Goal: Transaction & Acquisition: Purchase product/service

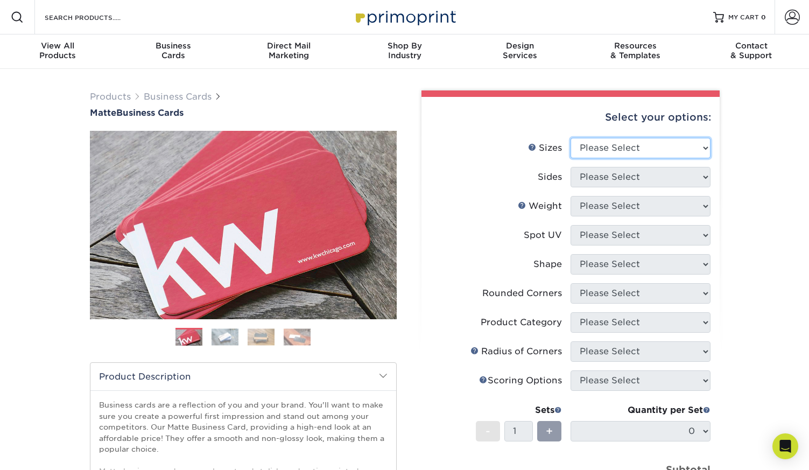
click at [617, 149] on select "Please Select 1.5" x 3.5" - Mini 1.75" x 3.5" - Mini 2" x 2" - Square 2" x 3" -…" at bounding box center [640, 148] width 140 height 20
select select "2.00x3.50"
click at [570, 138] on select "Please Select 1.5" x 3.5" - Mini 1.75" x 3.5" - Mini 2" x 2" - Square 2" x 3" -…" at bounding box center [640, 148] width 140 height 20
click at [659, 183] on select "Please Select Print Both Sides Print Front Only" at bounding box center [640, 177] width 140 height 20
select select "13abbda7-1d64-4f25-8bb2-c179b224825d"
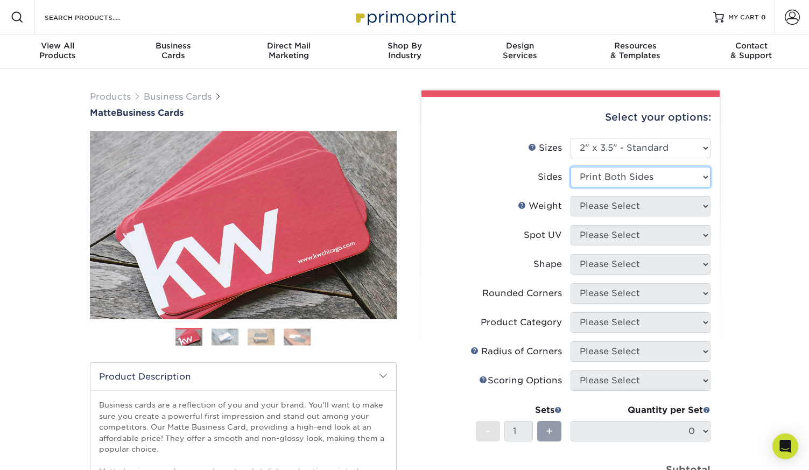
click at [570, 167] on select "Please Select Print Both Sides Print Front Only" at bounding box center [640, 177] width 140 height 20
click at [653, 211] on select "Please Select" at bounding box center [640, 206] width 140 height 20
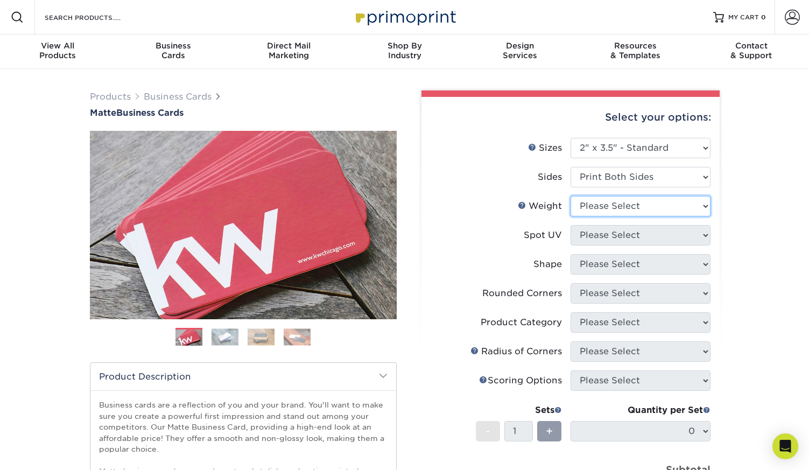
select select "14PT"
click at [570, 196] on select "Please Select 16PT 14PT" at bounding box center [640, 206] width 140 height 20
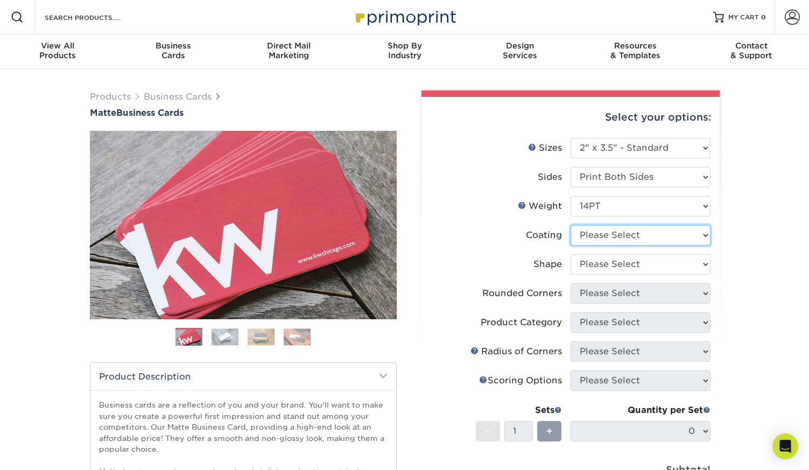
click at [642, 233] on select at bounding box center [640, 235] width 140 height 20
select select "121bb7b5-3b4d-429f-bd8d-bbf80e953313"
click at [570, 225] on select at bounding box center [640, 235] width 140 height 20
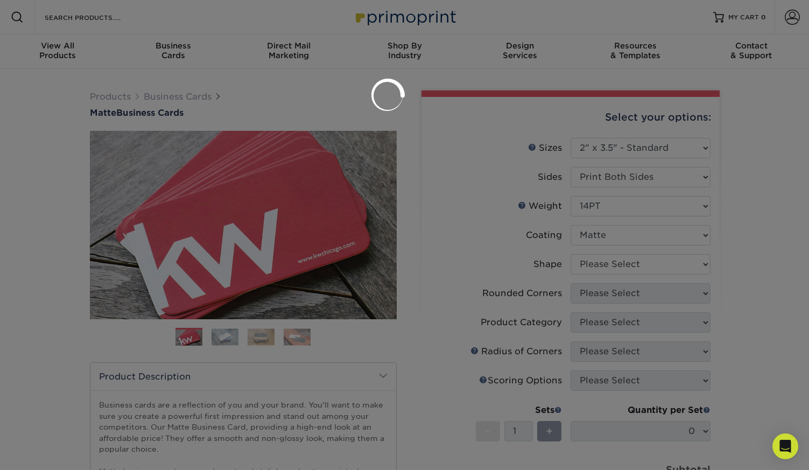
click at [638, 265] on div at bounding box center [404, 235] width 809 height 470
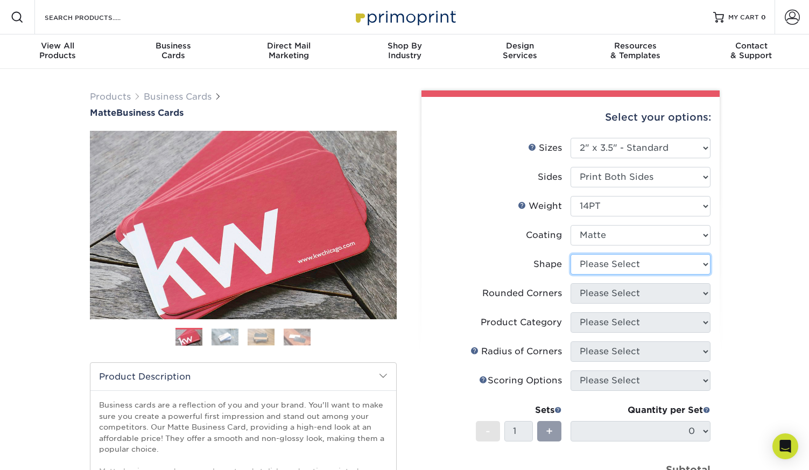
click at [620, 262] on select "Please Select Standard" at bounding box center [640, 264] width 140 height 20
select select "standard"
click at [570, 254] on select "Please Select Standard" at bounding box center [640, 264] width 140 height 20
click at [620, 294] on select "Please Select Yes - Round 2 Corners Yes - Round 4 Corners No" at bounding box center [640, 293] width 140 height 20
select select "0"
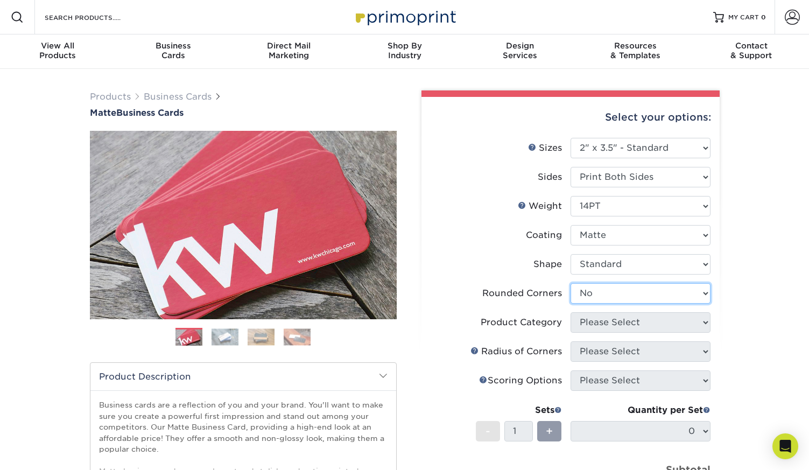
click at [570, 283] on select "Please Select Yes - Round 2 Corners Yes - Round 4 Corners No" at bounding box center [640, 293] width 140 height 20
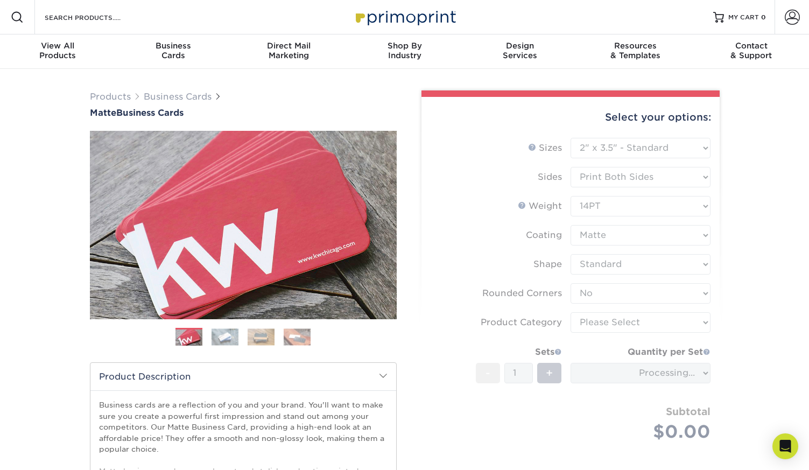
click at [675, 323] on form "Sizes Help Sizes Please Select 1.5" x 3.5" - Mini 1.75" x 3.5" - Mini 2" x 2" -…" at bounding box center [570, 302] width 281 height 329
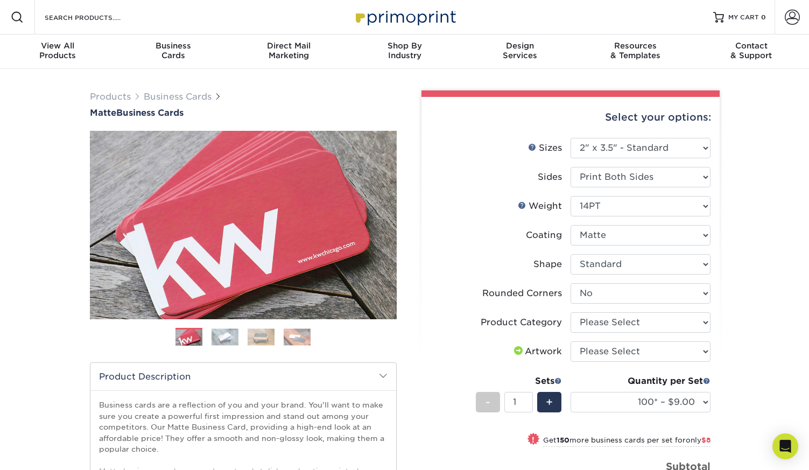
click at [664, 308] on li "Rounded Corners Please Select Yes - Round 2 Corners Yes - Round 4 Corners No" at bounding box center [571, 297] width 280 height 29
click at [662, 312] on select "Please Select Business Cards" at bounding box center [640, 322] width 140 height 20
select select "3b5148f1-0588-4f88-a218-97bcfdce65c1"
click at [570, 312] on select "Please Select Business Cards" at bounding box center [640, 322] width 140 height 20
click at [652, 350] on select "Please Select I will upload files I need a design - $100" at bounding box center [640, 351] width 140 height 20
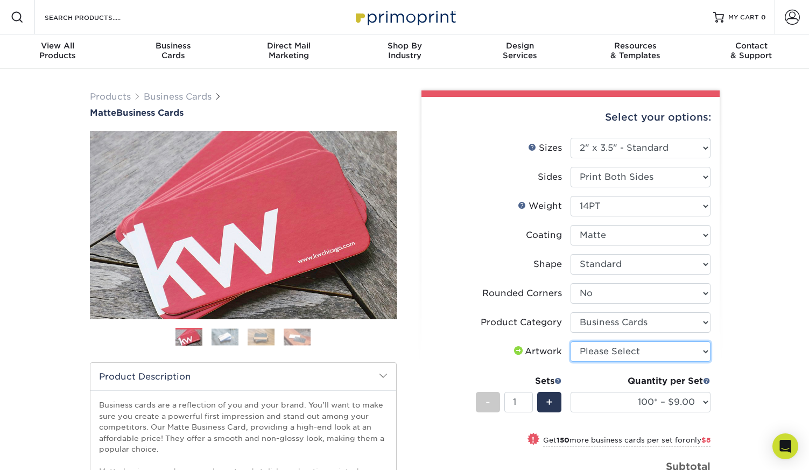
select select "upload"
click at [570, 341] on select "Please Select I will upload files I need a design - $100" at bounding box center [640, 351] width 140 height 20
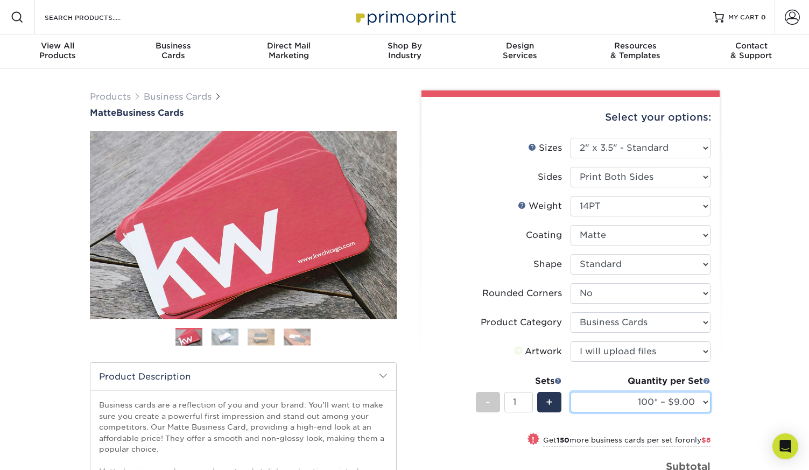
click at [687, 399] on select "100* – $9.00 250* – $17.00 500 – $33.00 1000 – $42.00 2500 – $75.00 5000 – $143…" at bounding box center [640, 402] width 140 height 20
select select "1000 – $42.00"
click at [570, 392] on select "100* – $9.00 250* – $17.00 500 – $33.00 1000 – $42.00 2500 – $75.00 5000 – $143…" at bounding box center [640, 402] width 140 height 20
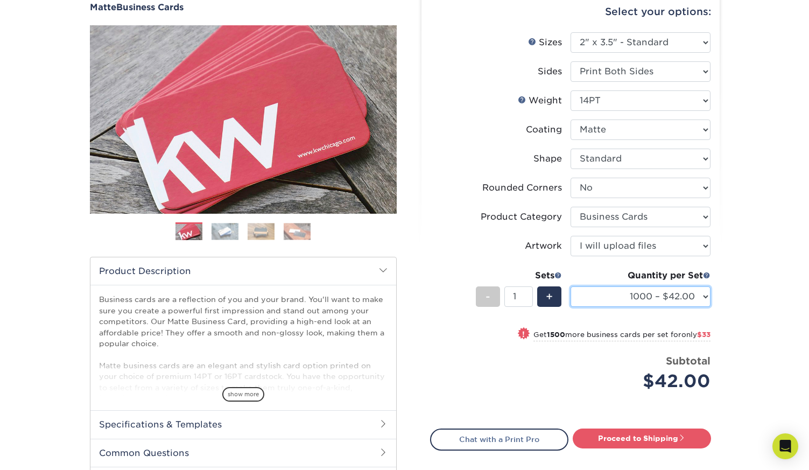
scroll to position [112, 0]
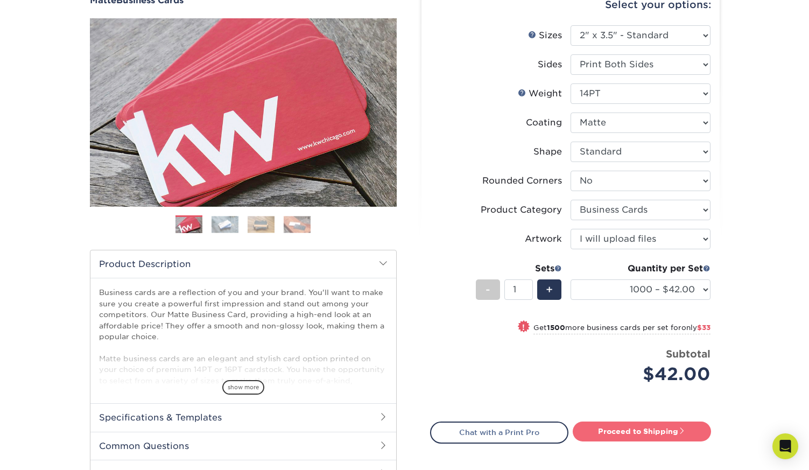
click at [654, 434] on link "Proceed to Shipping" at bounding box center [642, 430] width 138 height 19
type input "Set 1"
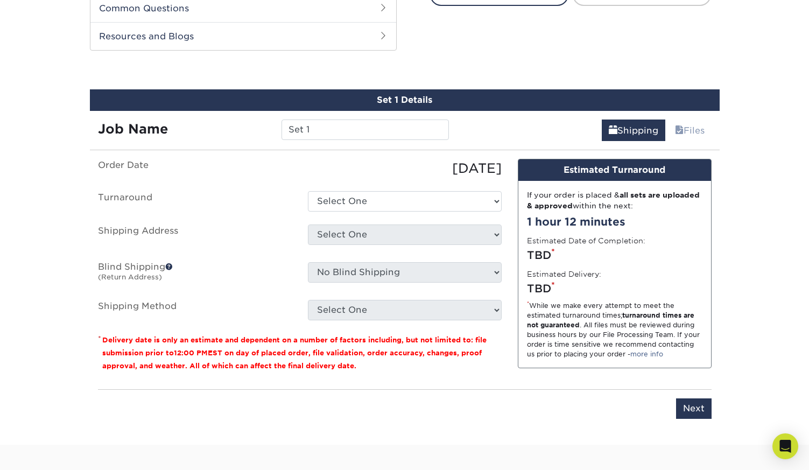
scroll to position [563, 0]
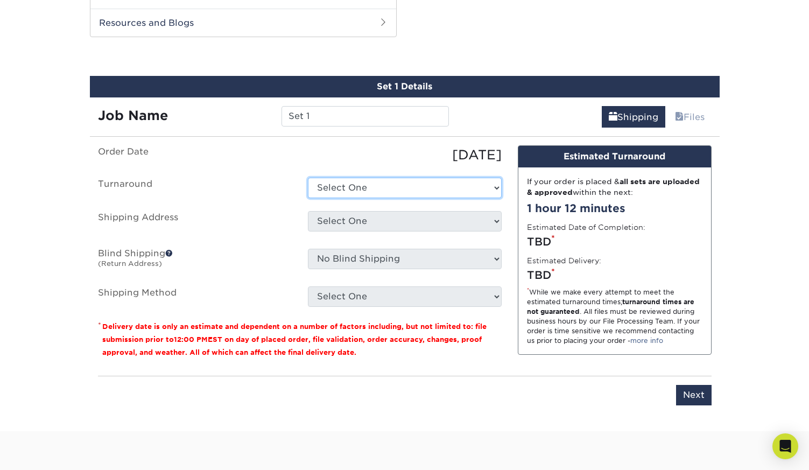
click at [447, 183] on select "Select One 2-4 Business Days 2 Day Next Business Day" at bounding box center [405, 188] width 194 height 20
select select "bbae0db4-e4ea-4d4a-8a0b-eb00eeb16e68"
click at [308, 178] on select "Select One 2-4 Business Days 2 Day Next Business Day" at bounding box center [405, 188] width 194 height 20
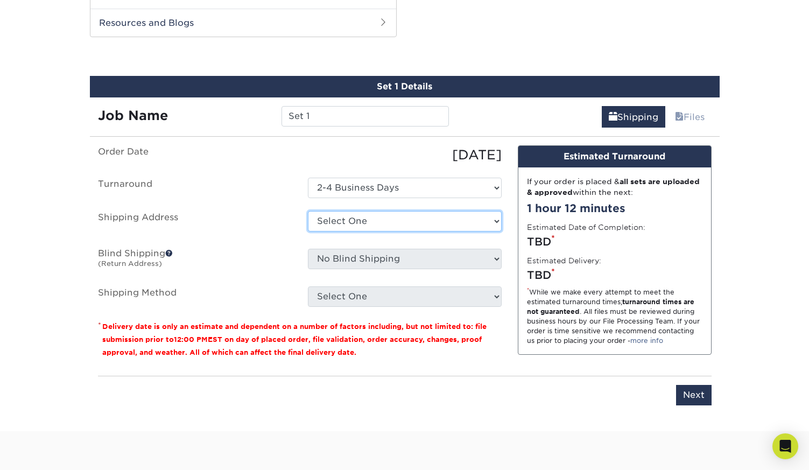
click at [454, 228] on select "Select One + Add New Address - Login" at bounding box center [405, 221] width 194 height 20
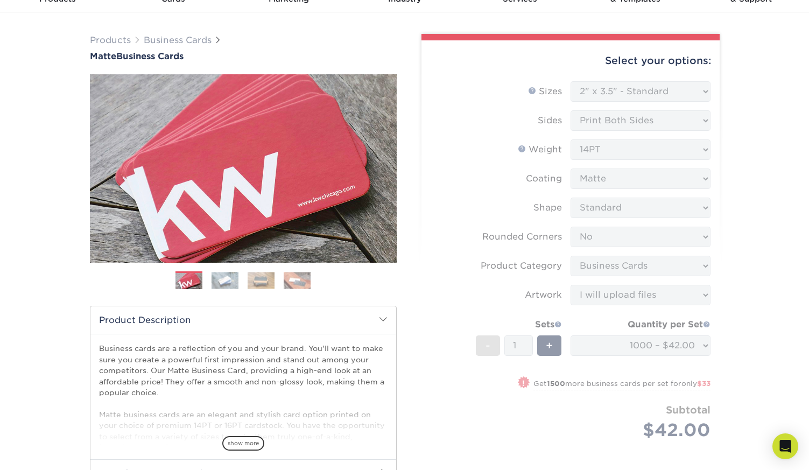
scroll to position [0, 0]
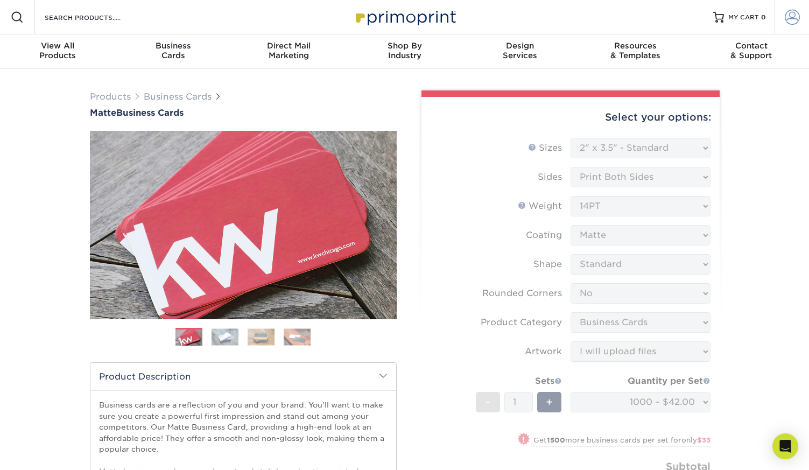
click at [788, 20] on span at bounding box center [792, 17] width 15 height 15
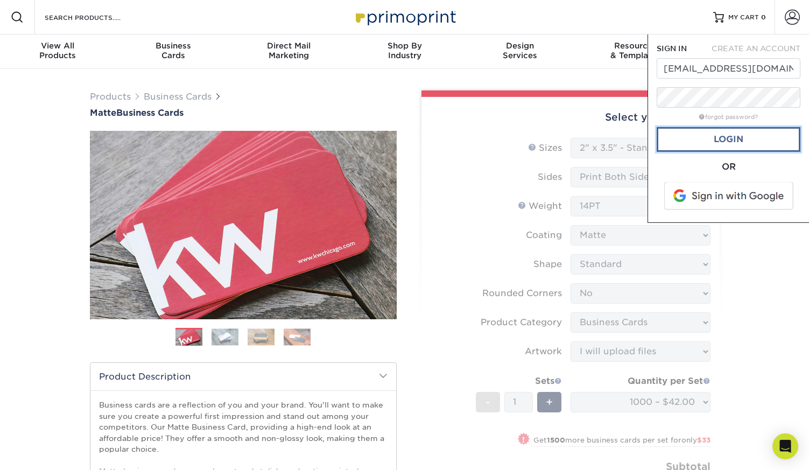
click at [720, 135] on link "Login" at bounding box center [729, 139] width 144 height 25
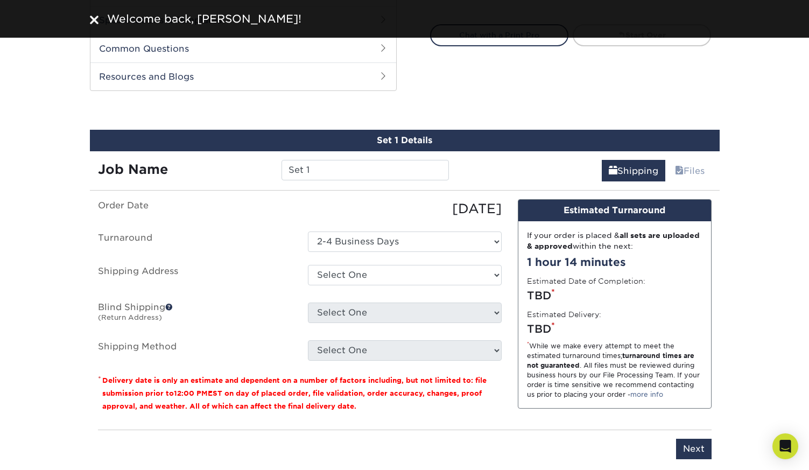
scroll to position [548, 0]
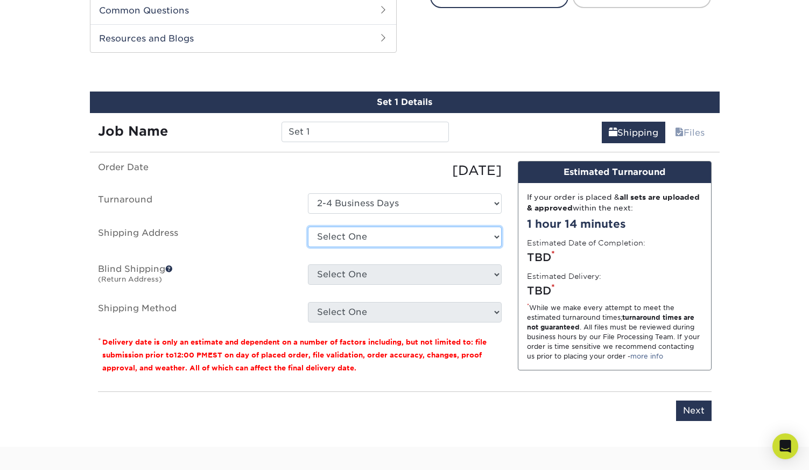
click at [453, 235] on select "Select One 553 SE MONTEREY RD, STUART, FL + Add New Address" at bounding box center [405, 237] width 194 height 20
select select "260382"
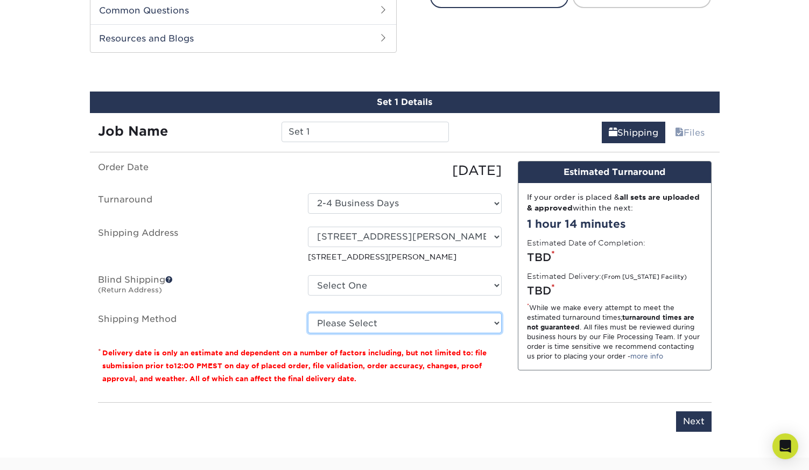
click at [478, 327] on select "Please Select Ground Shipping (+$8.96) 3 Day Shipping Service (+$15.34) 2 Day A…" at bounding box center [405, 323] width 194 height 20
select select "03"
click at [308, 313] on select "Please Select Ground Shipping (+$8.96) 3 Day Shipping Service (+$15.34) 2 Day A…" at bounding box center [405, 323] width 194 height 20
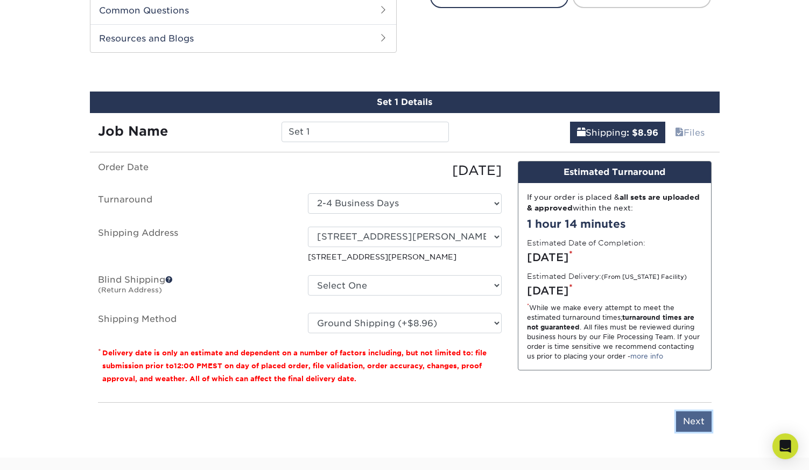
click at [693, 422] on input "Next" at bounding box center [694, 421] width 36 height 20
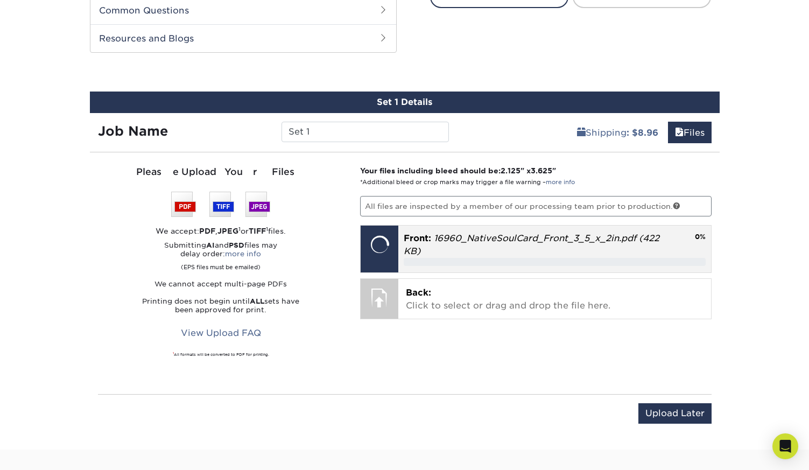
scroll to position [547, 0]
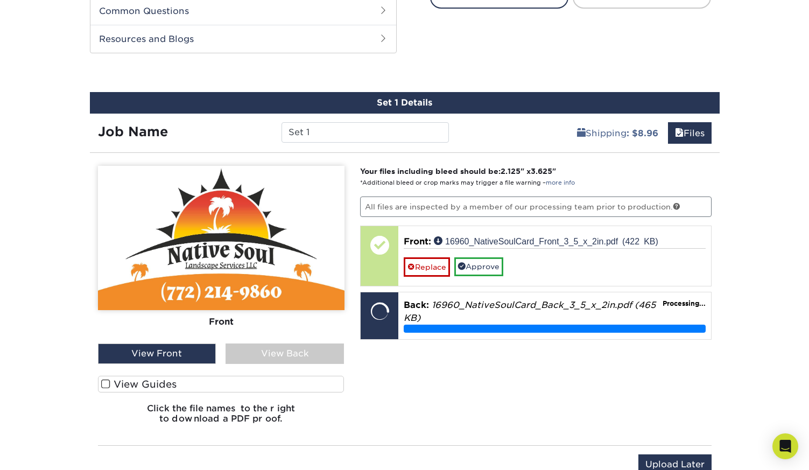
click at [285, 349] on div "View Back" at bounding box center [284, 353] width 118 height 20
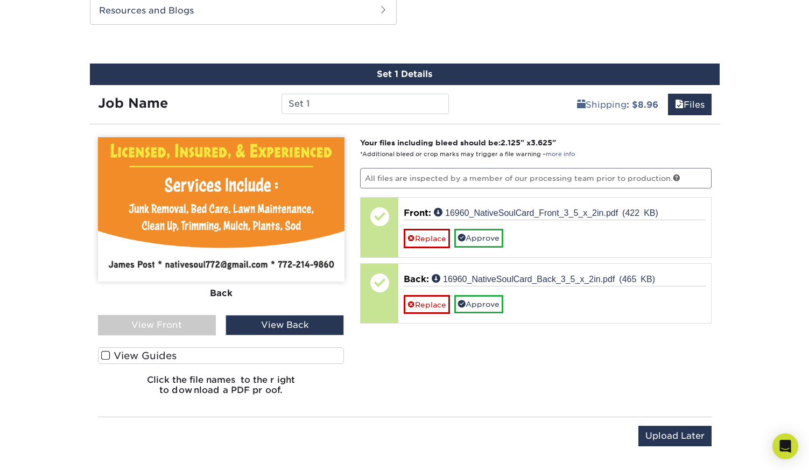
scroll to position [577, 0]
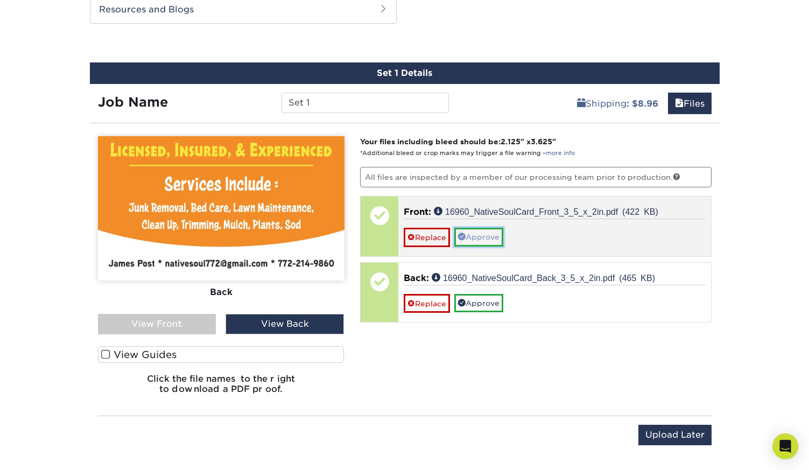
click at [490, 244] on link "Approve" at bounding box center [478, 237] width 49 height 18
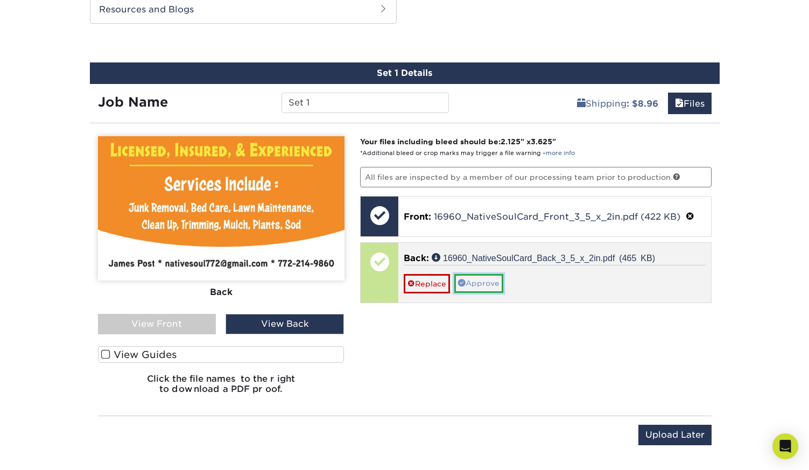
click at [497, 285] on link "Approve" at bounding box center [478, 283] width 49 height 18
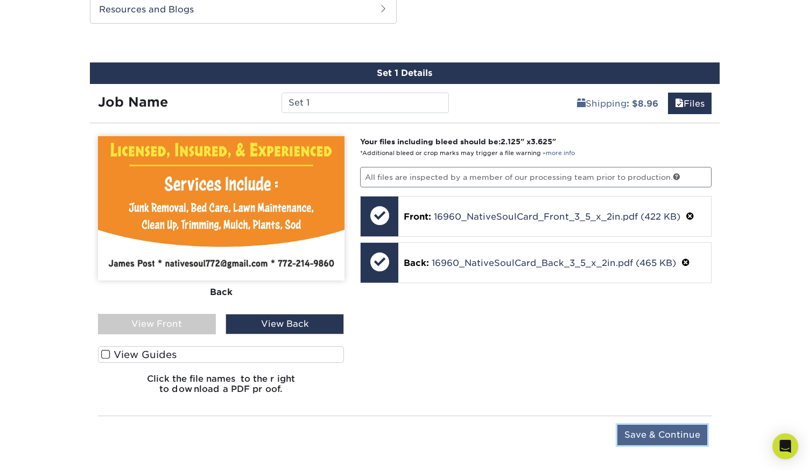
click at [646, 428] on input "Save & Continue" at bounding box center [662, 435] width 90 height 20
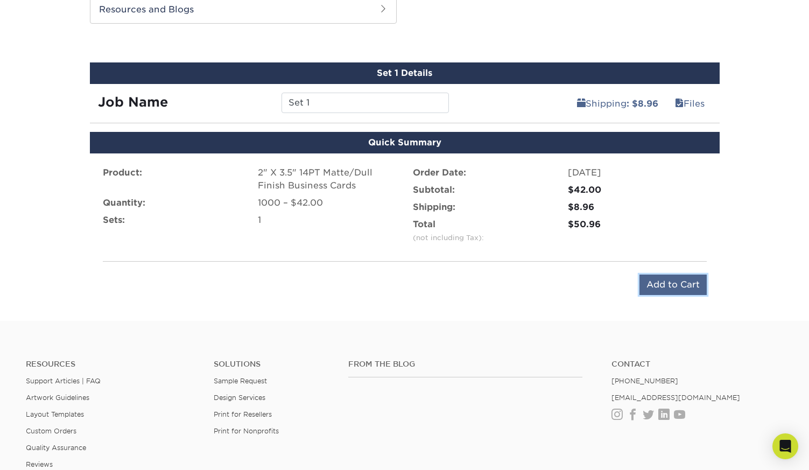
click at [674, 284] on input "Add to Cart" at bounding box center [672, 284] width 67 height 20
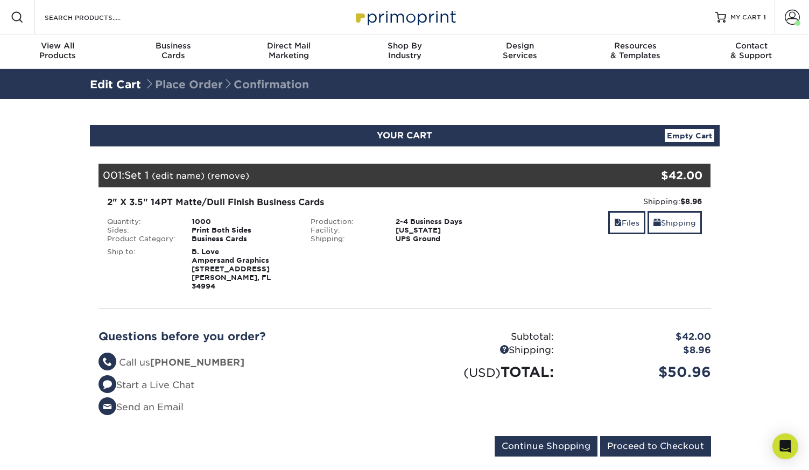
scroll to position [1, 0]
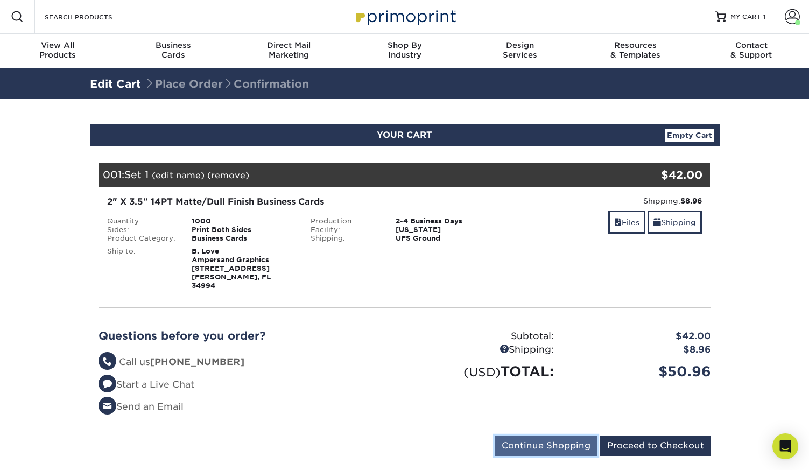
click at [532, 438] on input "Continue Shopping" at bounding box center [546, 445] width 103 height 20
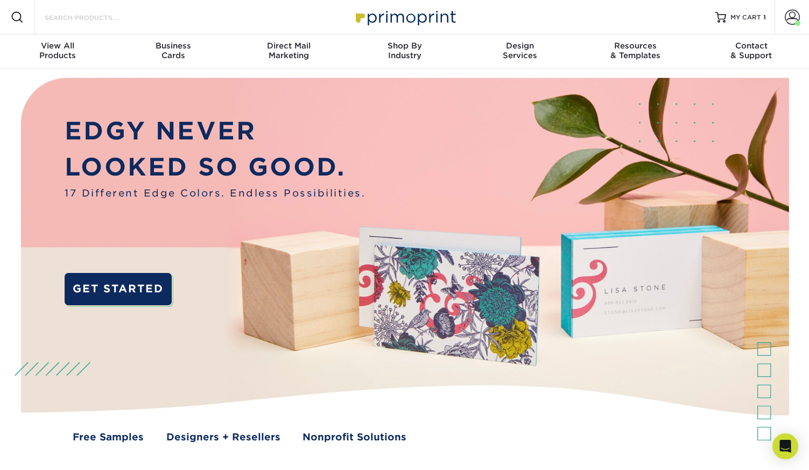
click at [94, 17] on input "Search Products" at bounding box center [96, 17] width 105 height 13
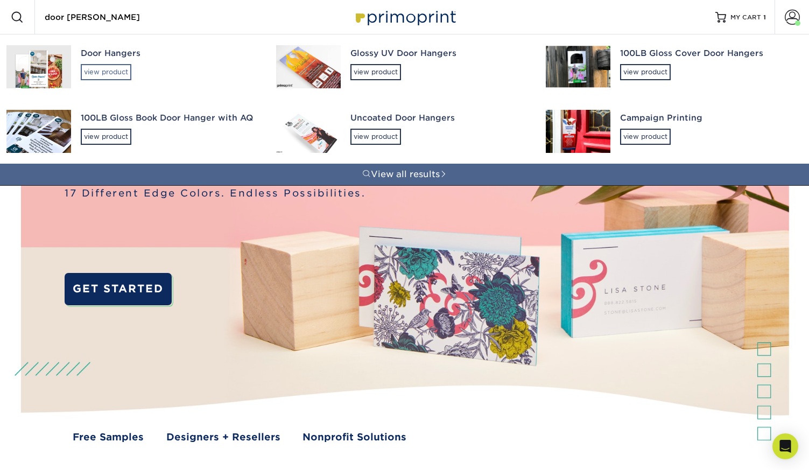
type input "door han"
click at [111, 70] on div "view product" at bounding box center [106, 72] width 51 height 16
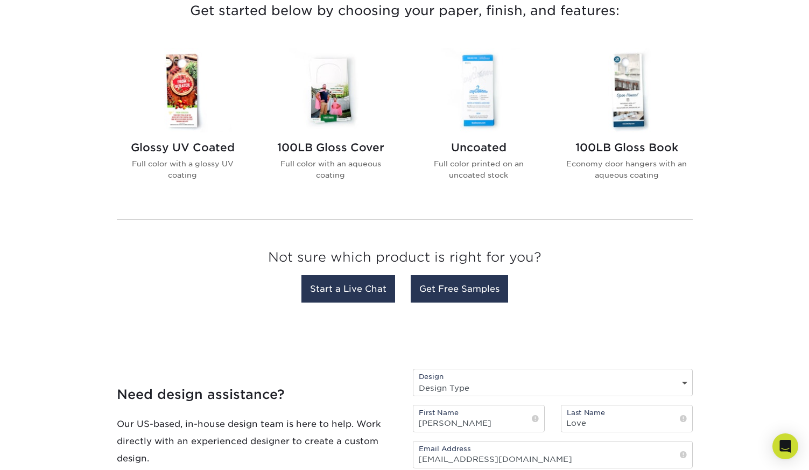
scroll to position [414, 0]
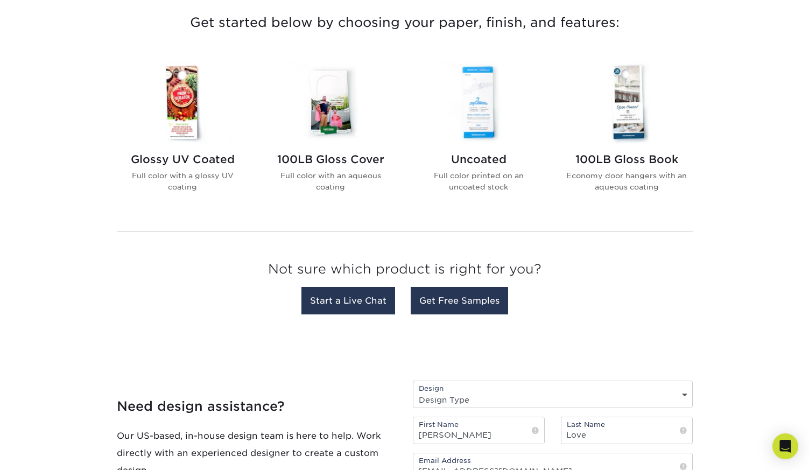
click at [475, 115] on img at bounding box center [479, 102] width 122 height 84
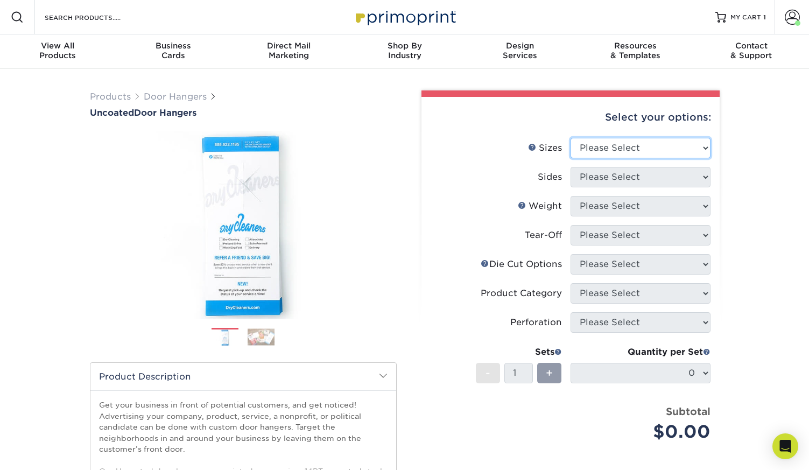
click at [657, 147] on select "Please Select 3.5" x 8.5" 3.5" x 11" 4" x 7" 4.25" x 11" 4.25" x 11"" at bounding box center [640, 148] width 140 height 20
select select "3.50x8.50"
click at [570, 138] on select "Please Select 3.5" x 8.5" 3.5" x 11" 4" x 7" 4.25" x 11" 4.25" x 11"" at bounding box center [640, 148] width 140 height 20
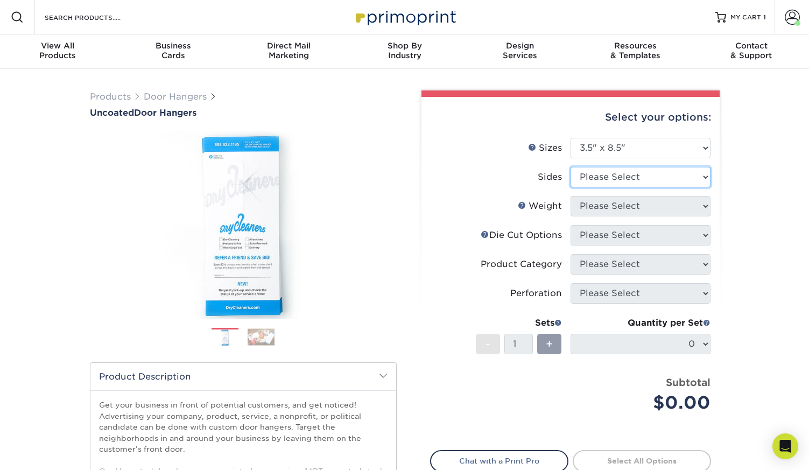
click at [664, 182] on select "Please Select Print Both Sides Print Front Only" at bounding box center [640, 177] width 140 height 20
select select "32d3c223-f82c-492b-b915-ba065a00862f"
click at [570, 167] on select "Please Select Print Both Sides Print Front Only" at bounding box center [640, 177] width 140 height 20
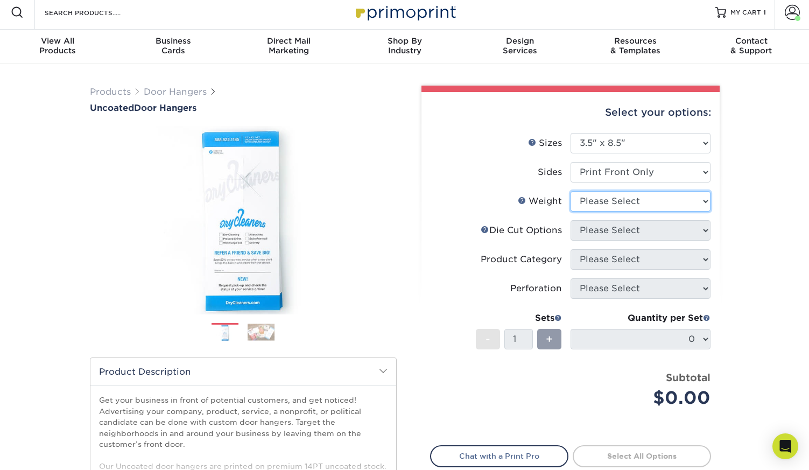
click at [658, 198] on select "Please Select 14PT 16PT 14PT Uncoated" at bounding box center [640, 201] width 140 height 20
select select "14PT"
click at [570, 191] on select "Please Select 14PT 16PT 14PT Uncoated" at bounding box center [640, 201] width 140 height 20
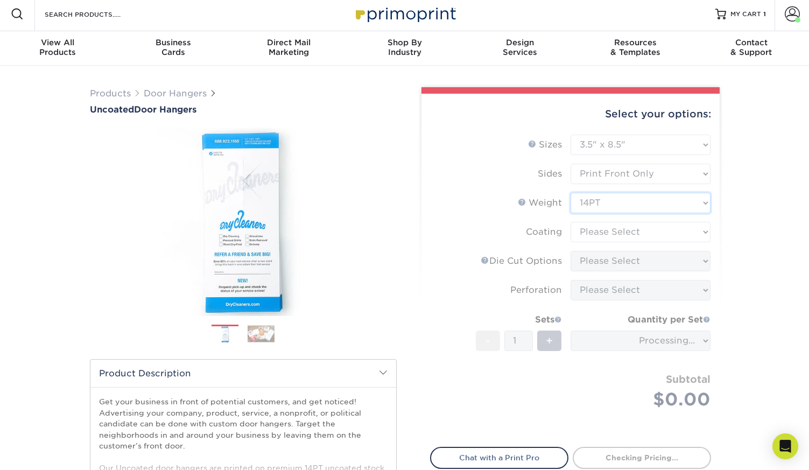
scroll to position [1, 0]
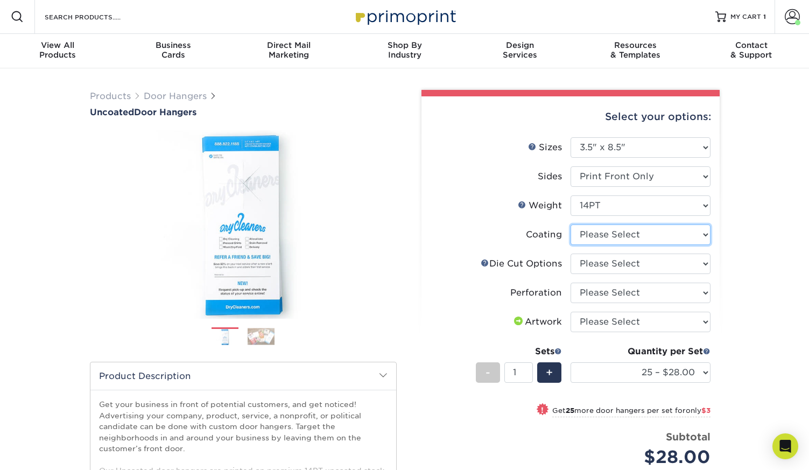
click at [688, 231] on select at bounding box center [640, 234] width 140 height 20
select select "3e7618de-abca-4bda-9f97-8b9129e913d8"
click at [570, 224] on select at bounding box center [640, 234] width 140 height 20
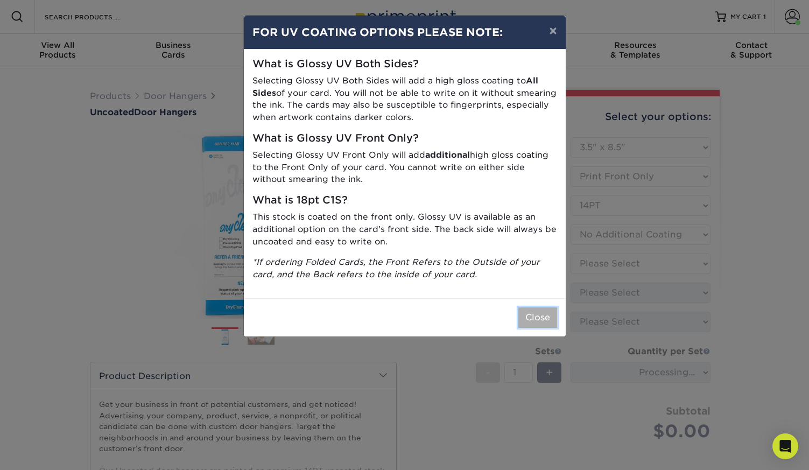
click at [546, 318] on button "Close" at bounding box center [537, 317] width 39 height 20
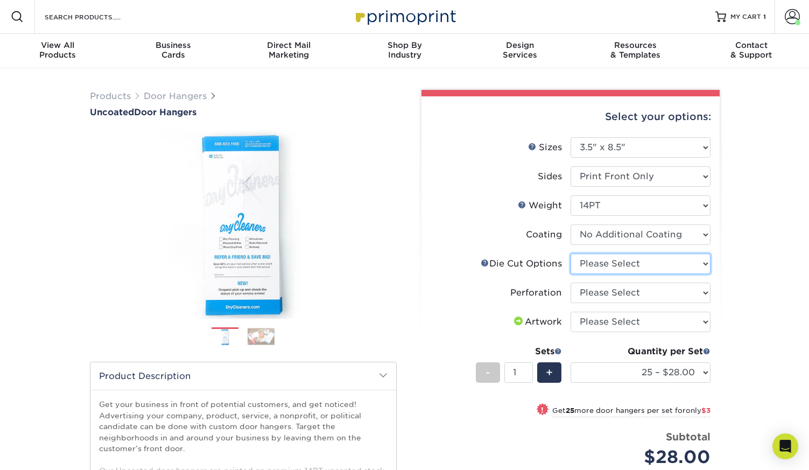
click at [665, 262] on select "Please Select Standard Die Cut Arch Die Cut Starburst Die Cut" at bounding box center [640, 263] width 140 height 20
select select "fe6a4ed8-5803-433c-b773-a25a7b955e98"
click at [570, 253] on select "Please Select Standard Die Cut Arch Die Cut Starburst Die Cut" at bounding box center [640, 263] width 140 height 20
click at [680, 295] on select "Please Select Perforation 2" from Bottom Perforation 2" from Right" at bounding box center [640, 293] width 140 height 20
select select "818a9c51-d57a-4cd5-8314-7fd31c7ac272"
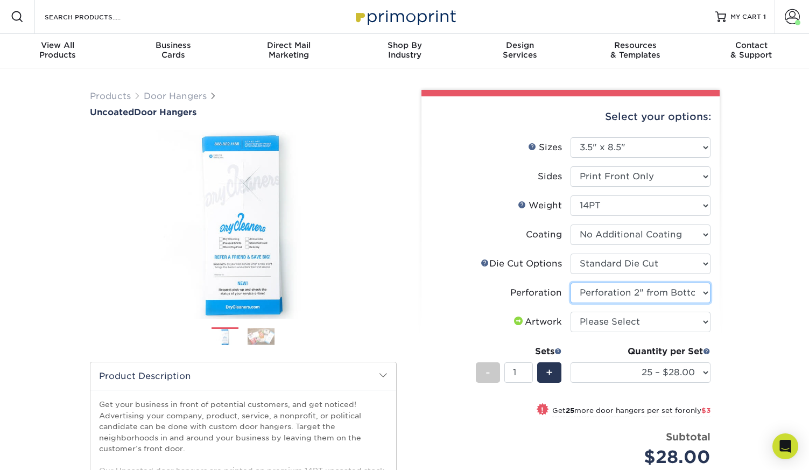
click at [570, 283] on select "Please Select Perforation 2" from Bottom Perforation 2" from Right" at bounding box center [640, 293] width 140 height 20
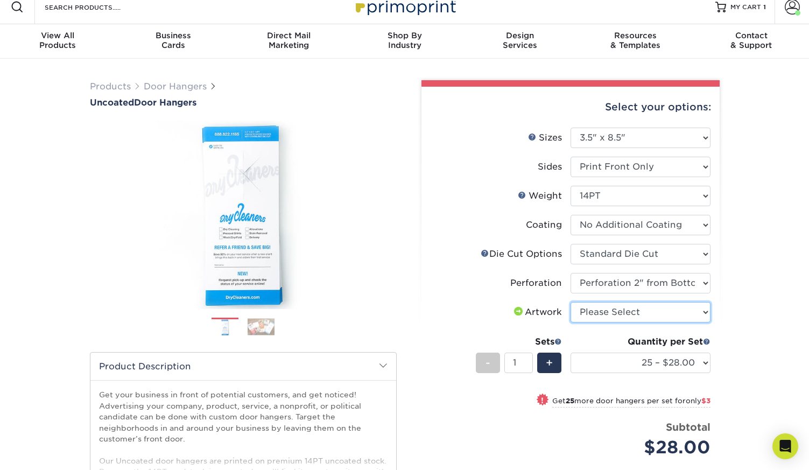
click at [675, 316] on select "Please Select I will upload files I need a design - $100" at bounding box center [640, 312] width 140 height 20
select select "upload"
click at [570, 302] on select "Please Select I will upload files I need a design - $100" at bounding box center [640, 312] width 140 height 20
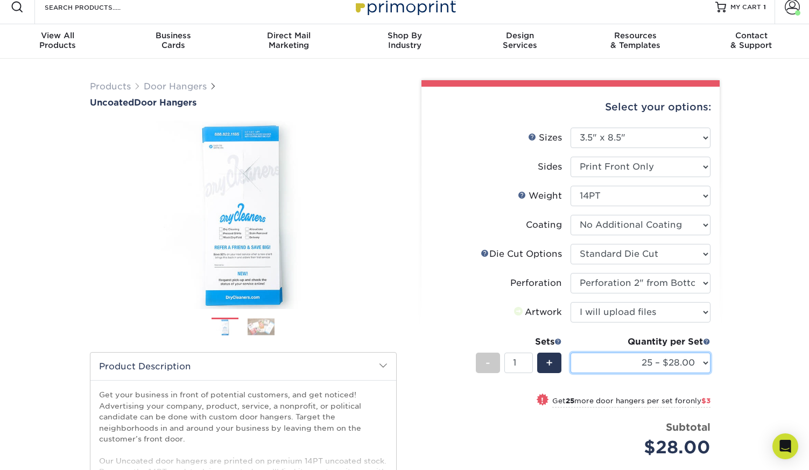
click at [689, 363] on select "25 – $28.00 50 – $31.00 75 – $33.00 100 – $31.00 250 – $59.00 500 – $118.00" at bounding box center [640, 362] width 140 height 20
select select "500 – $118.00"
click at [570, 352] on select "25 – $28.00 50 – $31.00 75 – $33.00 100 – $31.00 250 – $59.00 500 – $118.00" at bounding box center [640, 362] width 140 height 20
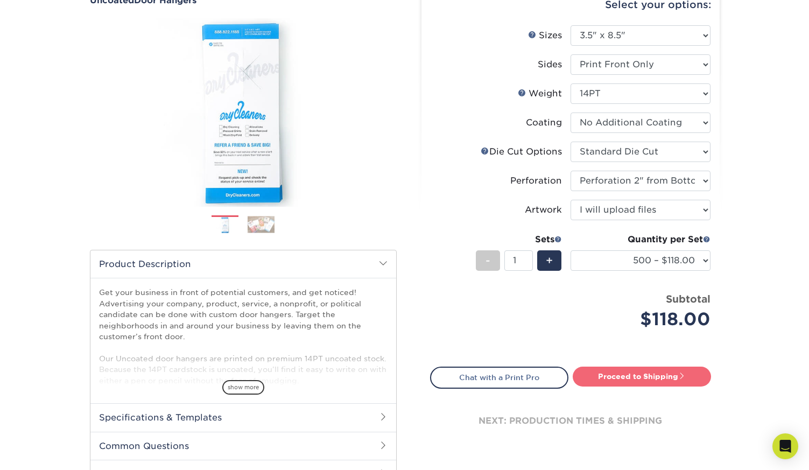
click at [676, 373] on link "Proceed to Shipping" at bounding box center [642, 375] width 138 height 19
type input "Set 1"
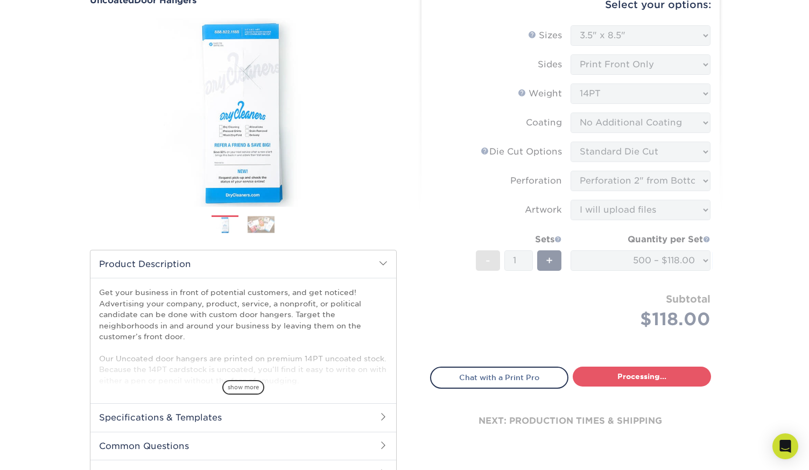
select select "a06aa3d3-51b7-401b-a431-60dcc4eea334"
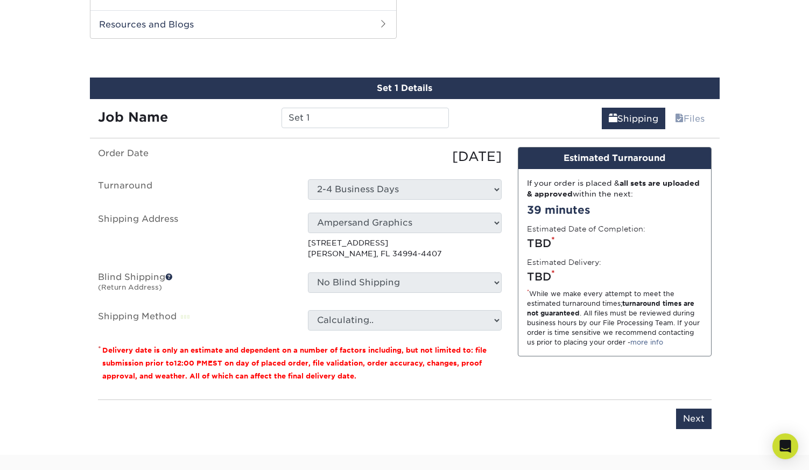
scroll to position [568, 0]
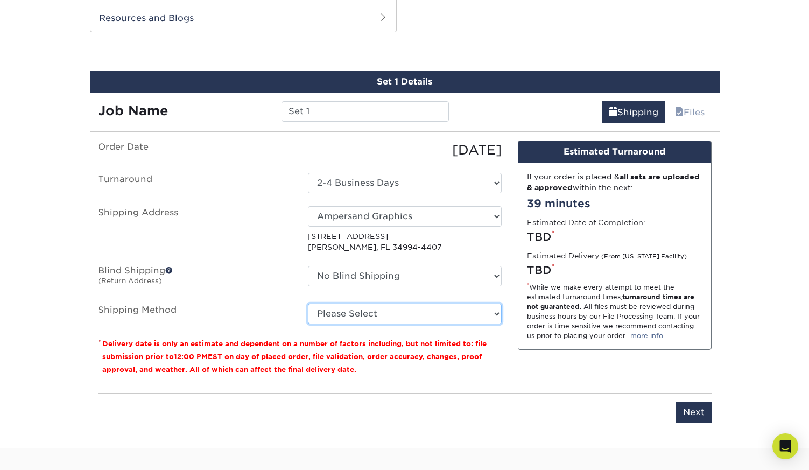
click at [477, 316] on select "Please Select Ground Shipping (+$17.37) 3 Day Shipping Service (+$29.77) 2 Day …" at bounding box center [405, 314] width 194 height 20
select select "03"
click at [308, 304] on select "Please Select Ground Shipping (+$17.37) 3 Day Shipping Service (+$29.77) 2 Day …" at bounding box center [405, 314] width 194 height 20
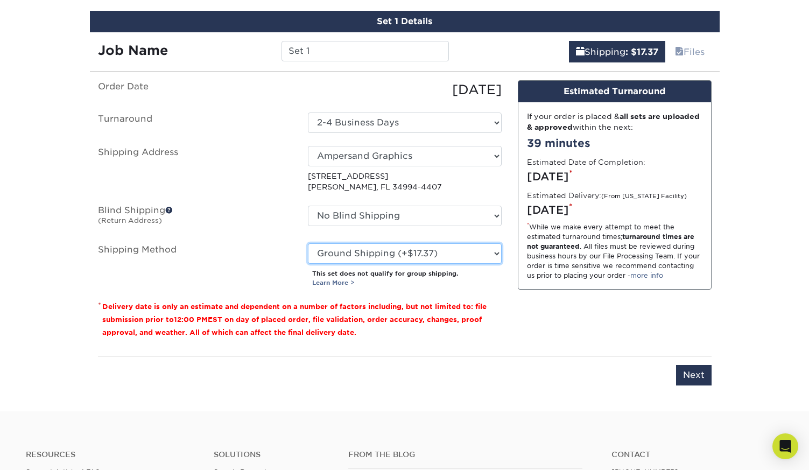
scroll to position [716, 0]
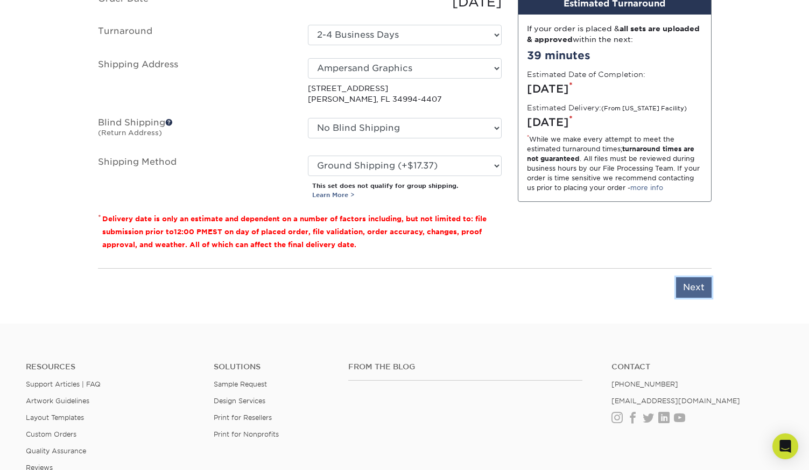
click at [690, 283] on input "Next" at bounding box center [694, 287] width 36 height 20
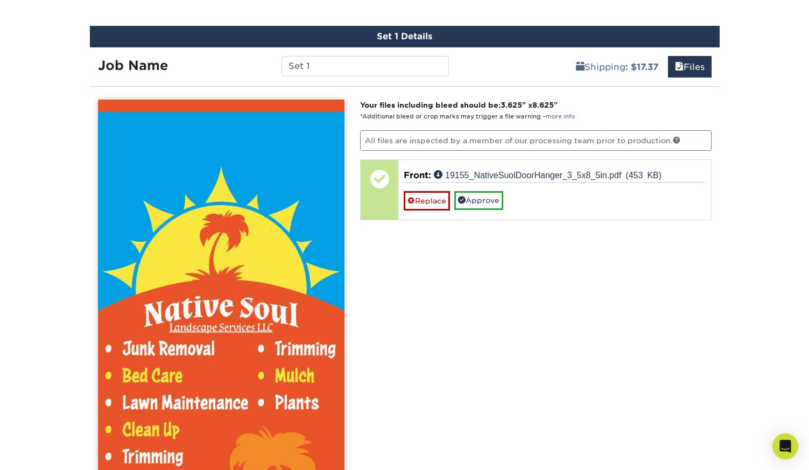
scroll to position [614, 0]
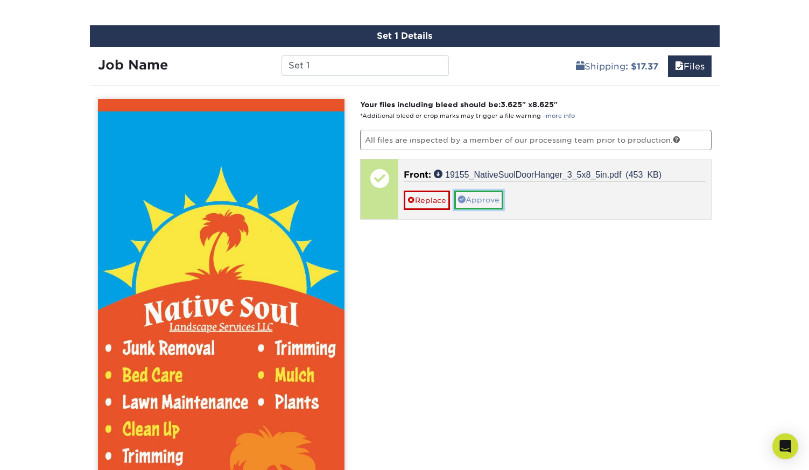
click at [486, 198] on link "Approve" at bounding box center [478, 199] width 49 height 18
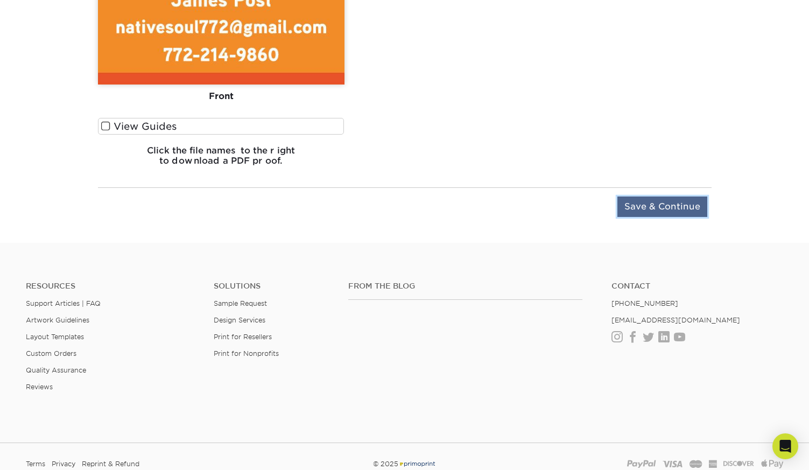
click at [689, 202] on input "Save & Continue" at bounding box center [662, 206] width 90 height 20
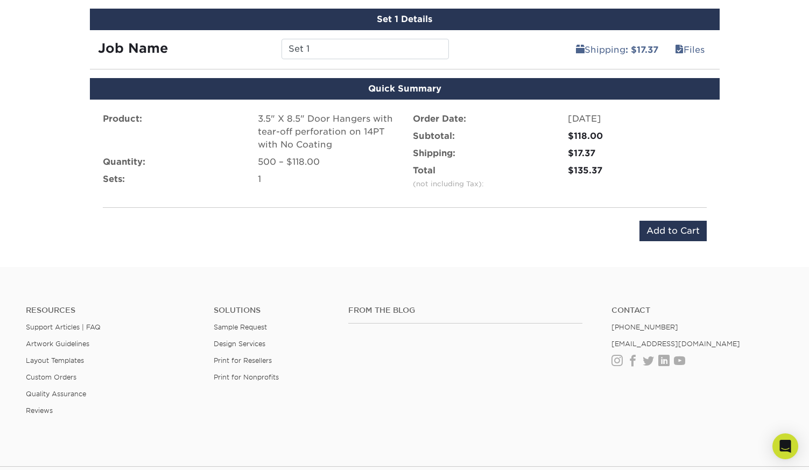
scroll to position [625, 0]
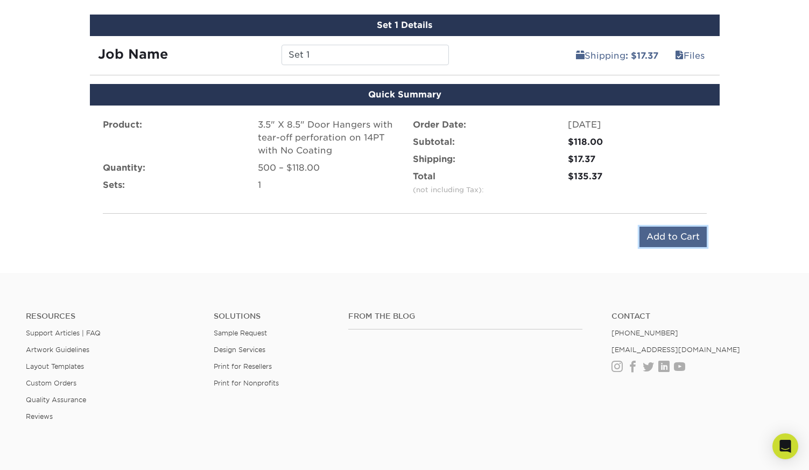
click at [683, 235] on input "Add to Cart" at bounding box center [672, 237] width 67 height 20
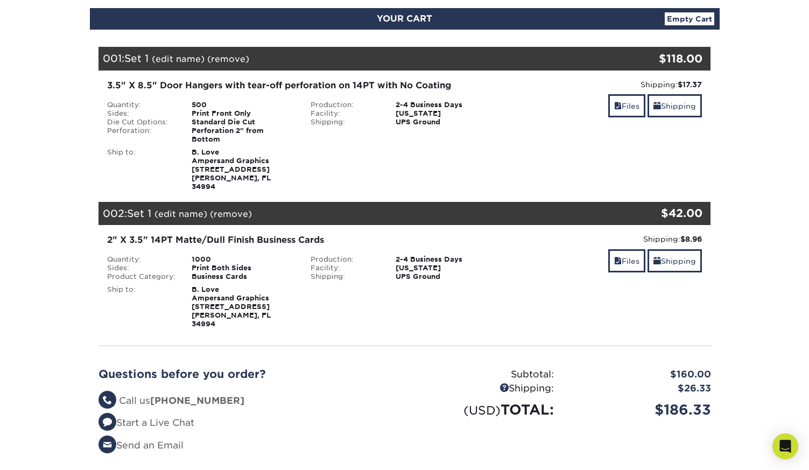
scroll to position [89, 0]
